Goal: Download file/media

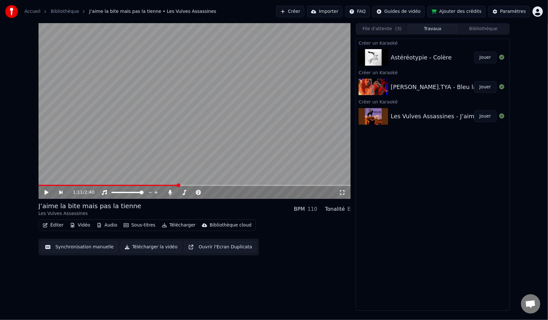
click at [485, 117] on button "Jouer" at bounding box center [485, 116] width 22 height 12
click at [48, 193] on icon at bounding box center [46, 192] width 3 height 4
click at [481, 115] on button "Jouer" at bounding box center [485, 116] width 22 height 12
click at [184, 193] on span at bounding box center [180, 192] width 6 height 1
click at [184, 193] on span at bounding box center [185, 192] width 4 height 4
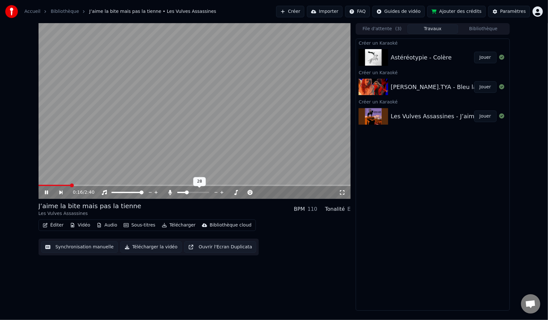
click at [187, 194] on span at bounding box center [187, 192] width 4 height 4
click at [185, 194] on span at bounding box center [186, 192] width 4 height 4
click at [189, 193] on span at bounding box center [193, 192] width 32 height 1
click at [51, 191] on icon at bounding box center [51, 192] width 15 height 5
click at [174, 224] on button "Télécharger" at bounding box center [178, 225] width 39 height 9
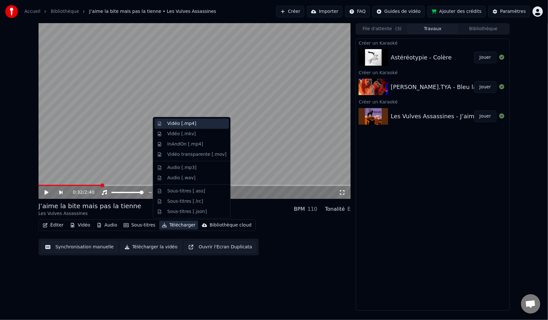
click at [188, 127] on div "Vidéo [.mp4]" at bounding box center [191, 124] width 75 height 10
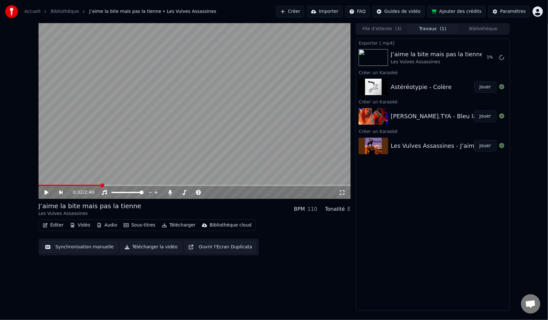
click at [298, 266] on div "0:32 / 2:40 J’aime la bite mais pas la tienne Les Vulves Assassines BPM 110 Ton…" at bounding box center [195, 166] width 312 height 287
click at [186, 193] on span at bounding box center [181, 192] width 8 height 1
click at [44, 194] on icon at bounding box center [51, 192] width 15 height 5
click at [500, 58] on icon at bounding box center [501, 57] width 5 height 5
click at [501, 58] on icon at bounding box center [501, 57] width 5 height 5
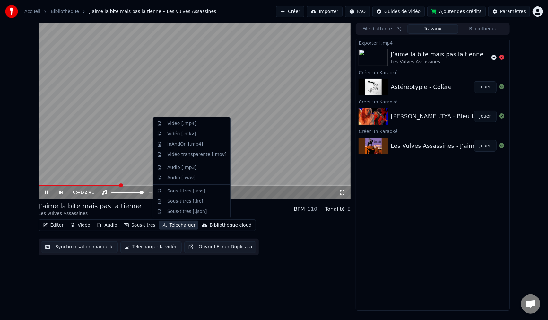
click at [183, 226] on button "Télécharger" at bounding box center [178, 225] width 39 height 9
click at [189, 122] on div "Vidéo [.mp4]" at bounding box center [181, 123] width 29 height 6
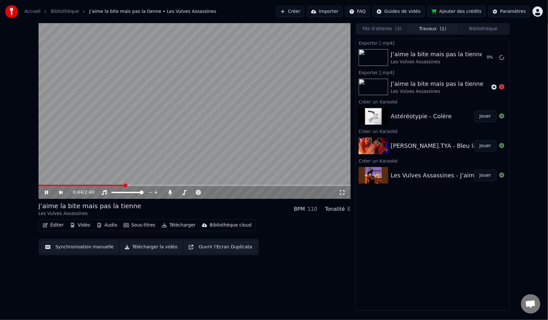
click at [50, 194] on icon at bounding box center [51, 192] width 15 height 5
click at [489, 147] on button "Jouer" at bounding box center [485, 146] width 22 height 12
click at [66, 185] on span at bounding box center [195, 185] width 312 height 1
click at [193, 194] on span at bounding box center [193, 192] width 4 height 4
click at [189, 194] on span at bounding box center [189, 192] width 4 height 4
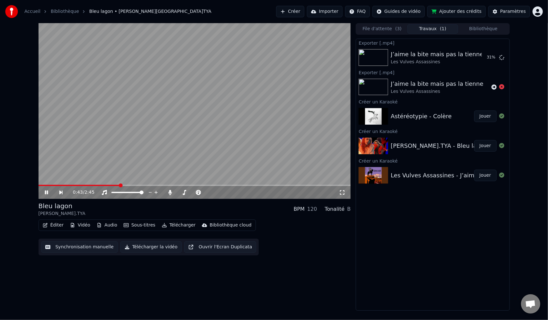
click at [44, 191] on icon at bounding box center [51, 192] width 15 height 5
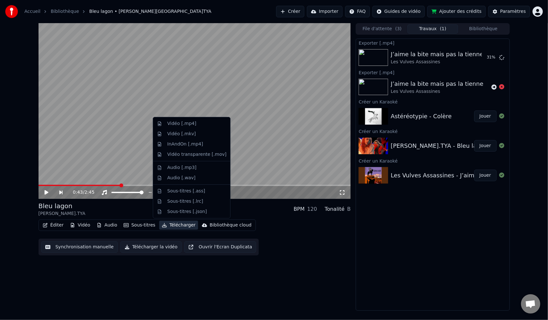
click at [186, 227] on button "Télécharger" at bounding box center [178, 225] width 39 height 9
click at [184, 127] on div "Vidéo [.mp4]" at bounding box center [181, 123] width 29 height 6
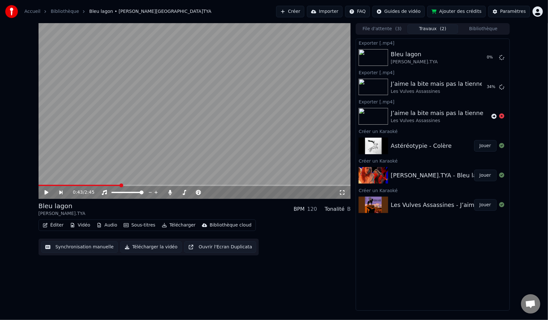
click at [481, 142] on button "Jouer" at bounding box center [485, 146] width 22 height 12
click at [44, 191] on icon at bounding box center [51, 192] width 15 height 5
click at [43, 192] on div "0:24 / 3:27" at bounding box center [194, 192] width 307 height 6
click at [44, 192] on icon at bounding box center [51, 192] width 15 height 5
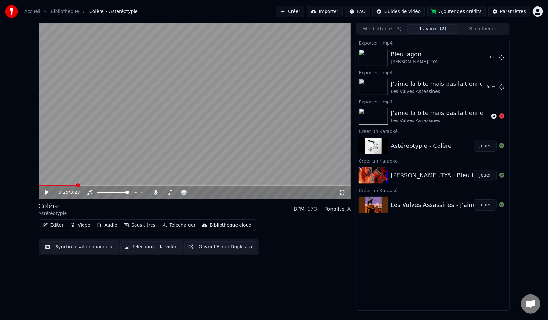
click at [169, 225] on button "Télécharger" at bounding box center [178, 225] width 39 height 9
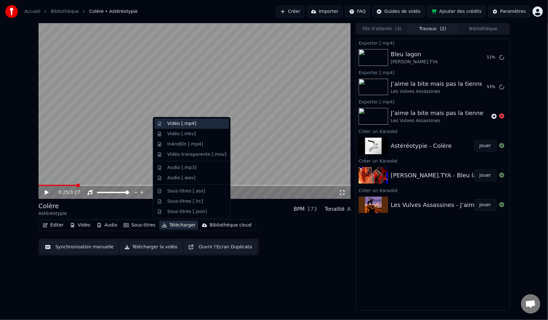
click at [206, 125] on div "Vidéo [.mp4]" at bounding box center [196, 123] width 59 height 6
